Goal: Complete application form: Complete application form

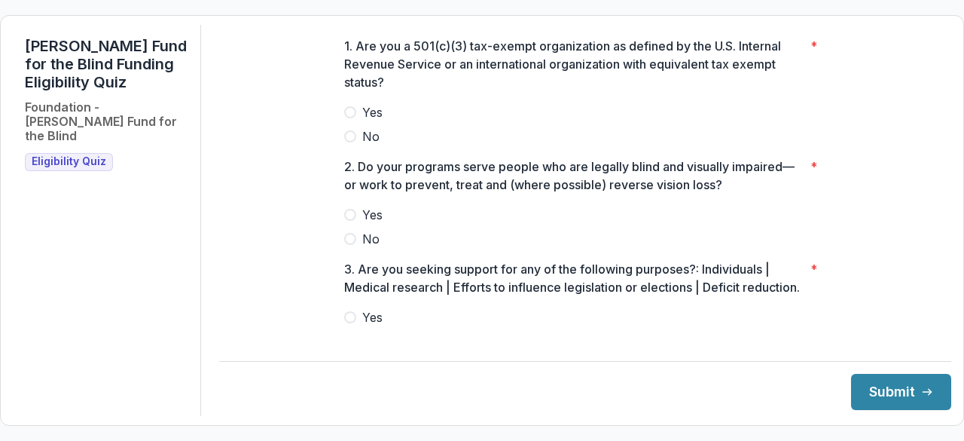
click at [359, 117] on label "Yes" at bounding box center [585, 112] width 482 height 18
click at [351, 218] on label "Yes" at bounding box center [585, 215] width 482 height 18
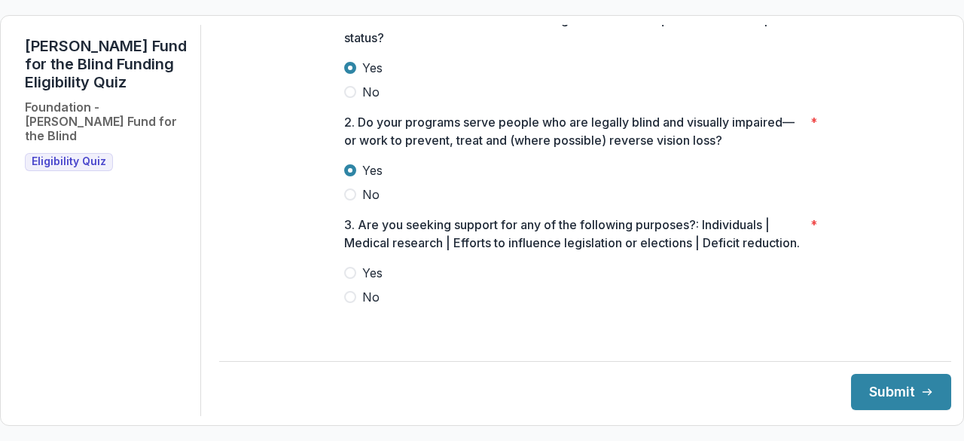
click at [350, 306] on label "No" at bounding box center [585, 297] width 482 height 18
click at [899, 392] on button "Submit" at bounding box center [901, 392] width 100 height 36
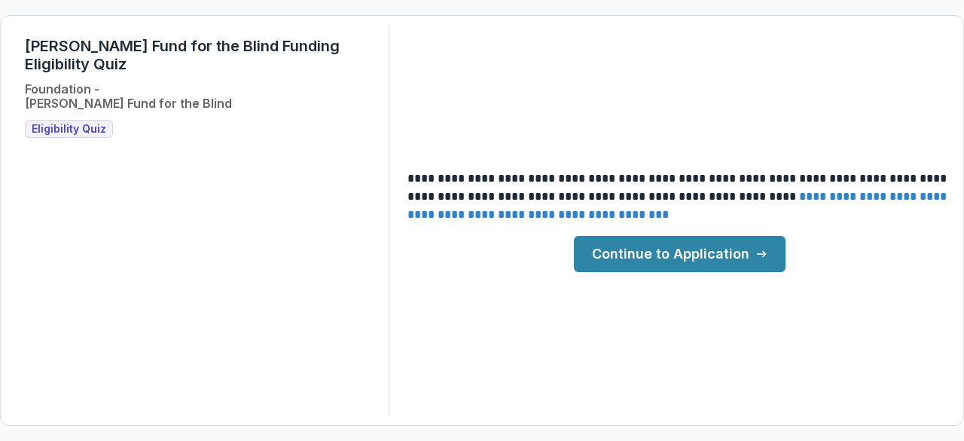
click at [615, 247] on link "Continue to Application" at bounding box center [680, 254] width 212 height 36
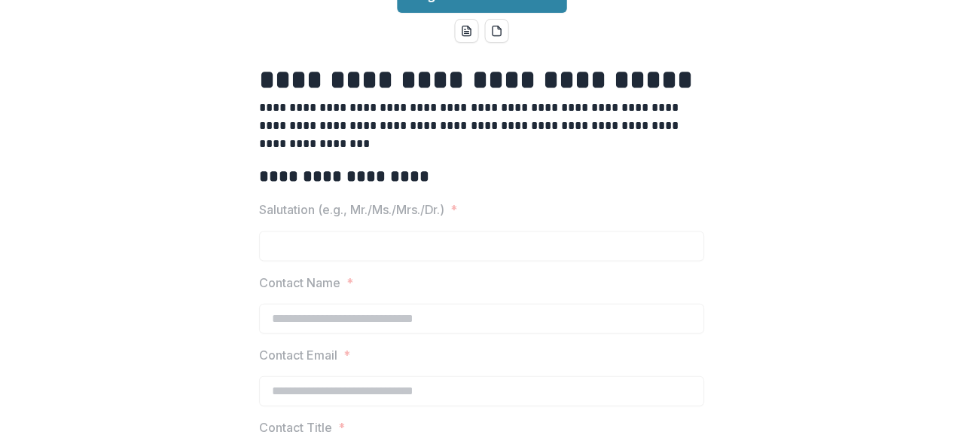
scroll to position [93, 0]
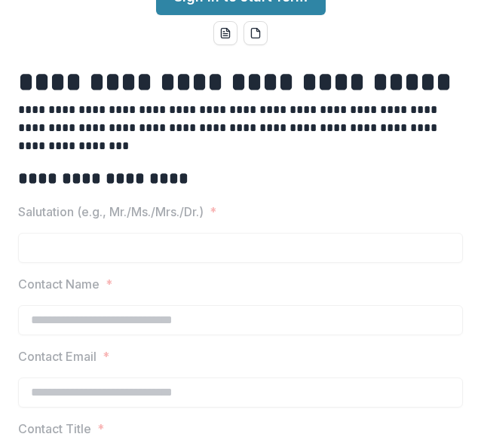
click at [133, 203] on p "Salutation (e.g., Mr./Ms./Mrs./Dr.)" at bounding box center [110, 212] width 185 height 18
click at [205, 148] on p "**********" at bounding box center [238, 128] width 440 height 54
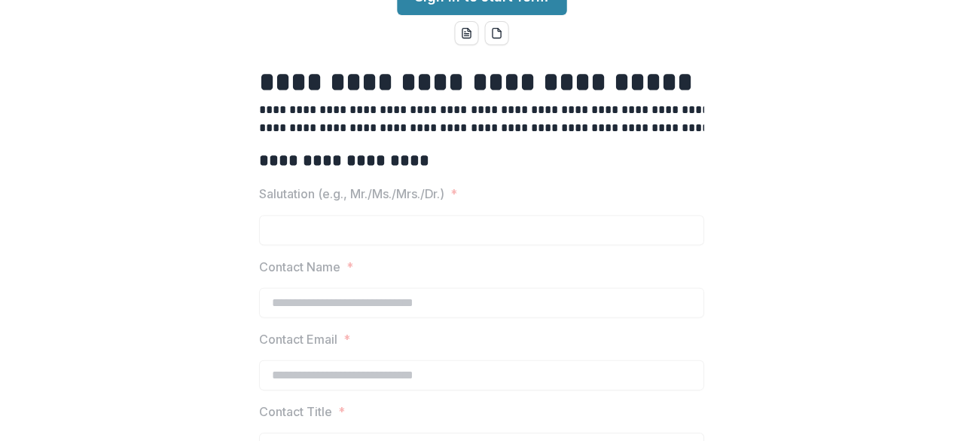
scroll to position [96, 0]
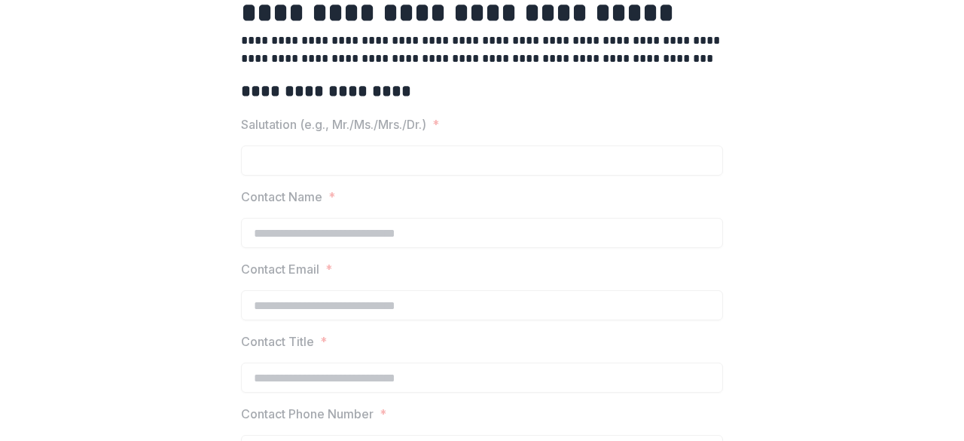
scroll to position [0, 0]
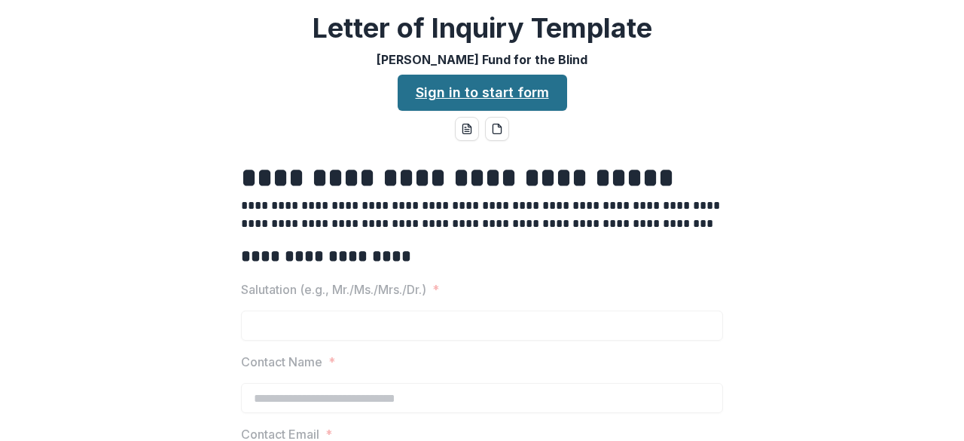
click at [485, 94] on link "Sign in to start form" at bounding box center [482, 93] width 169 height 36
